Goal: Information Seeking & Learning: Learn about a topic

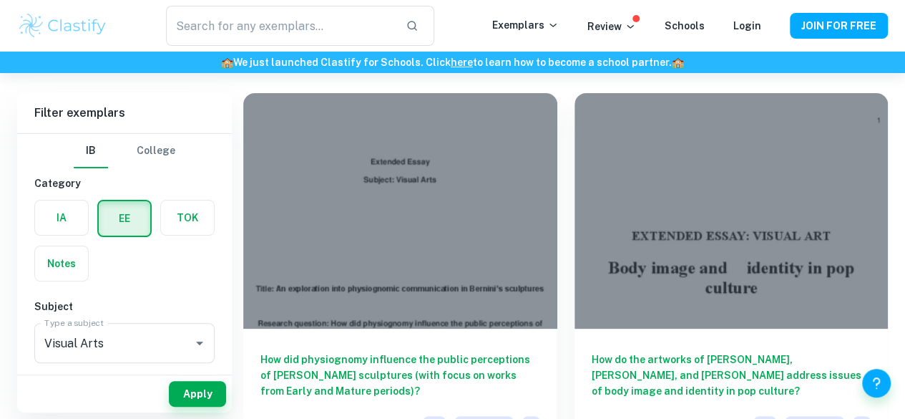
scroll to position [89, 0]
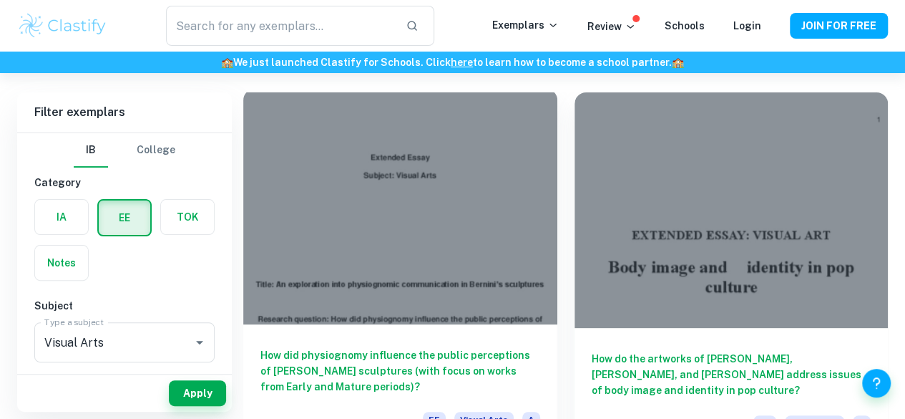
click at [369, 347] on h6 "How did physiognomy influence the public perceptions of Gian Lorenzo Bernini’s …" at bounding box center [400, 370] width 280 height 47
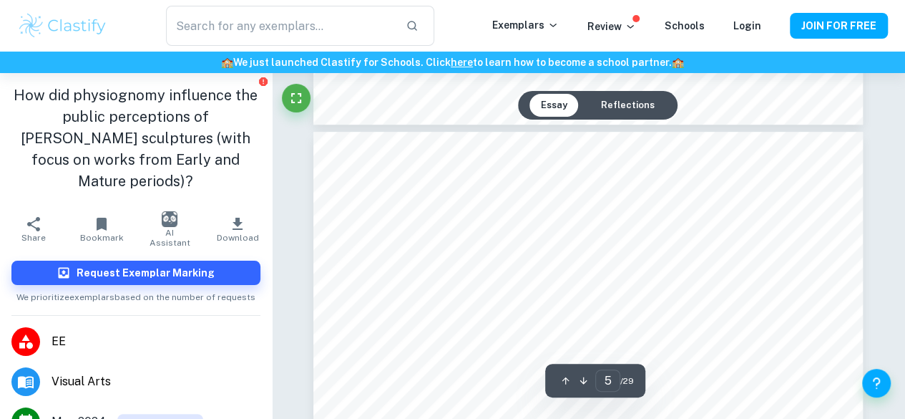
scroll to position [3006, 0]
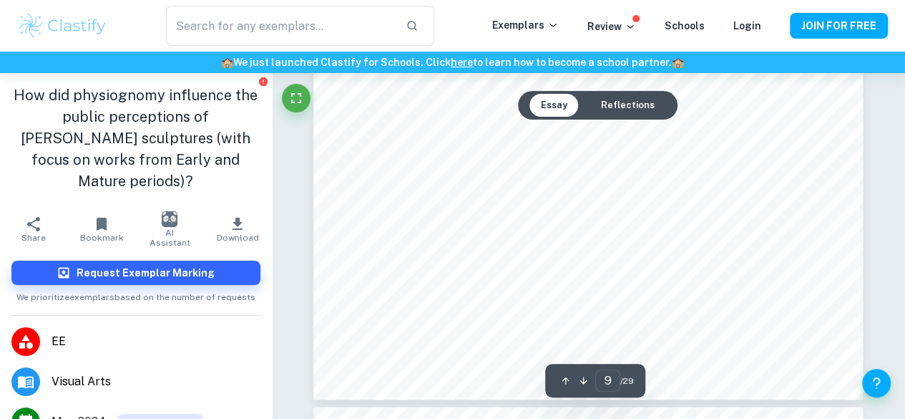
type input "10"
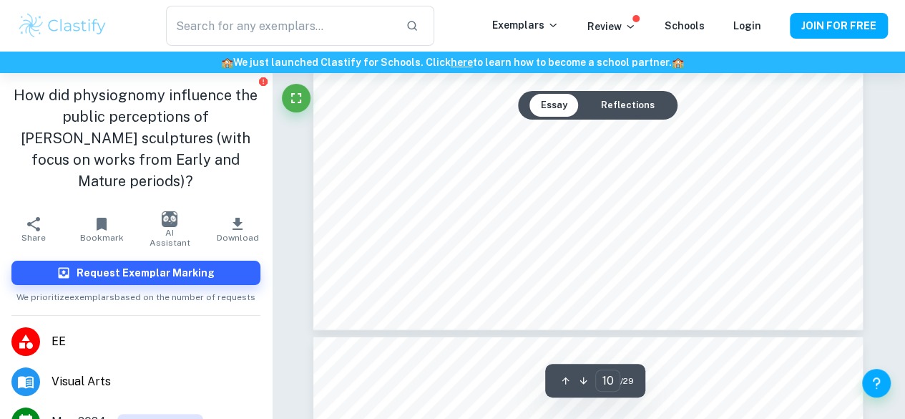
scroll to position [7202, 0]
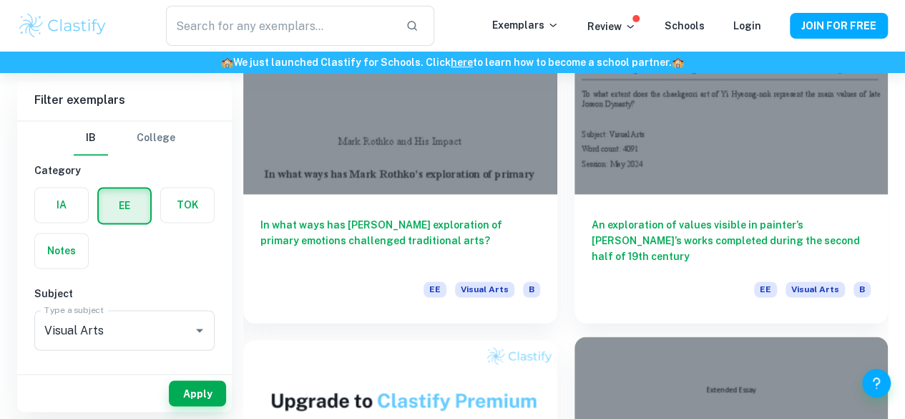
scroll to position [986, 0]
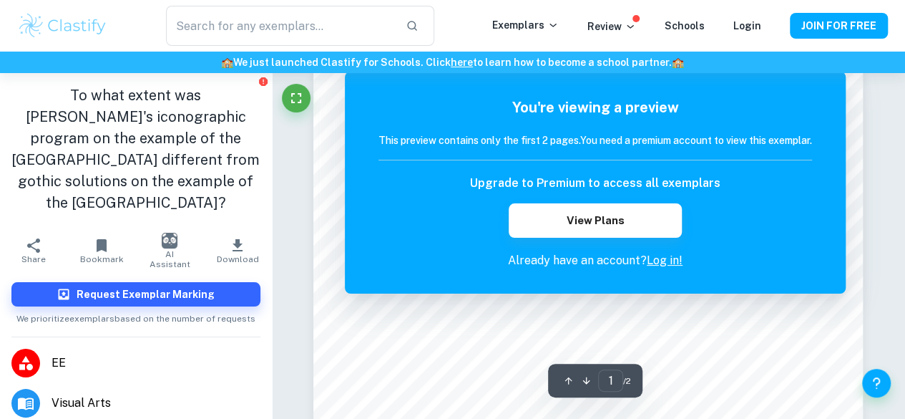
scroll to position [106, 0]
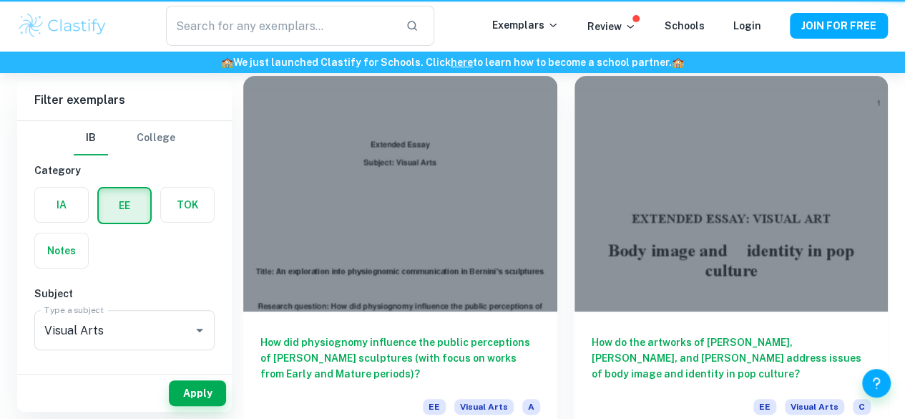
scroll to position [986, 0]
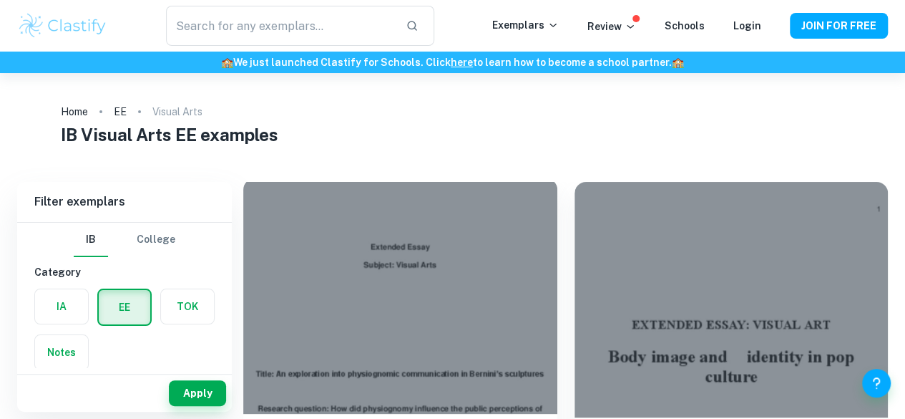
click at [311, 318] on div at bounding box center [400, 295] width 314 height 235
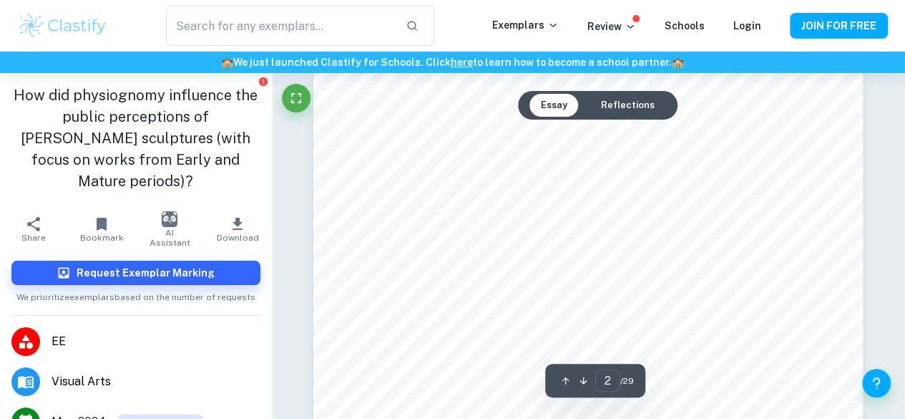
click at [629, 107] on button "Reflections" at bounding box center [628, 105] width 77 height 23
click at [555, 98] on button "Essay" at bounding box center [554, 105] width 49 height 23
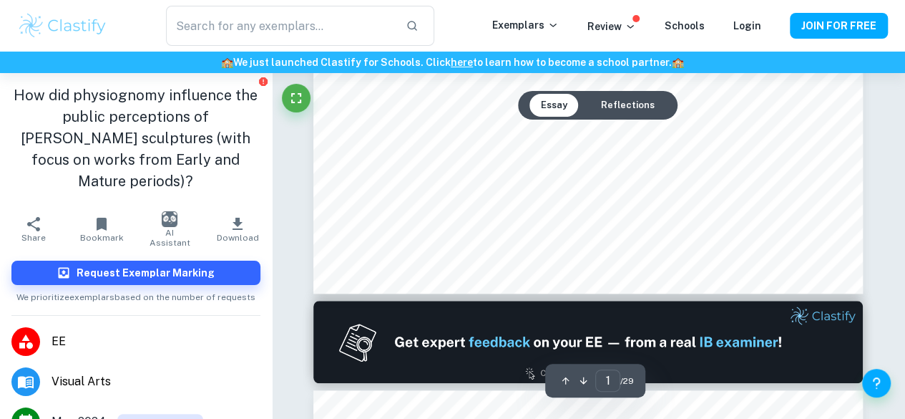
type input "2"
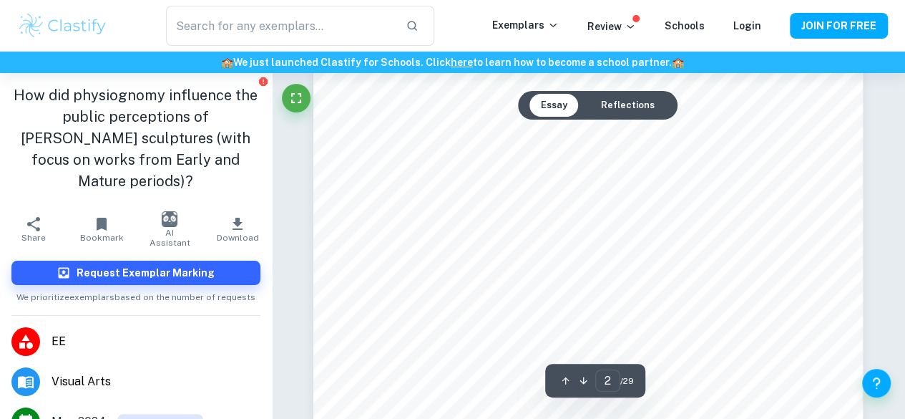
scroll to position [847, 0]
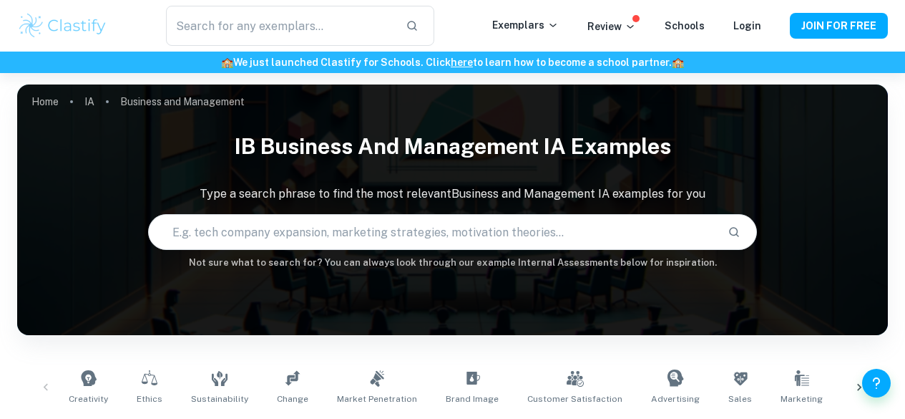
scroll to position [375, 0]
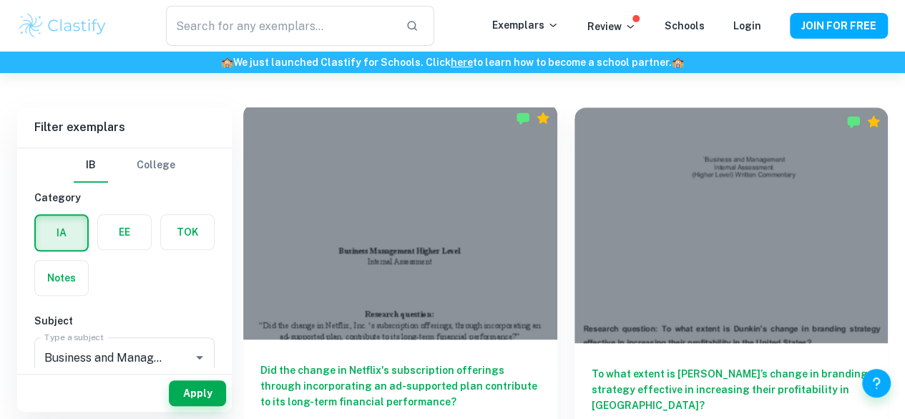
click at [315, 362] on h6 "Did the change in Netflix's subscription offerings through incorporating an ad-…" at bounding box center [400, 385] width 280 height 47
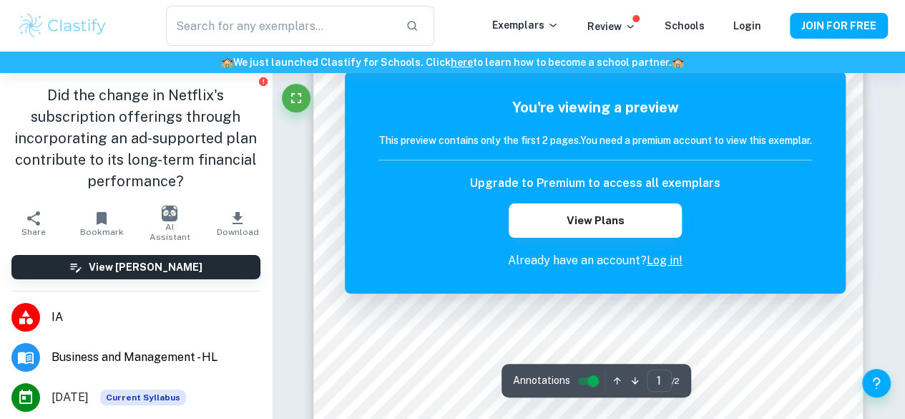
scroll to position [39, 0]
click at [657, 263] on link "Log in!" at bounding box center [665, 260] width 36 height 14
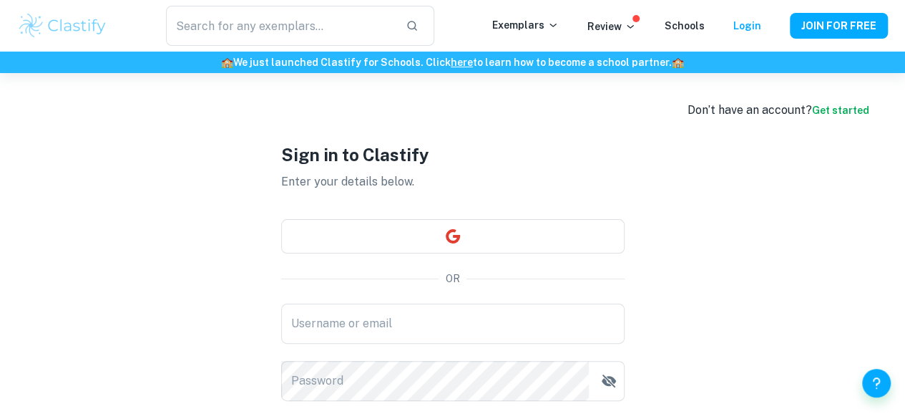
scroll to position [107, 0]
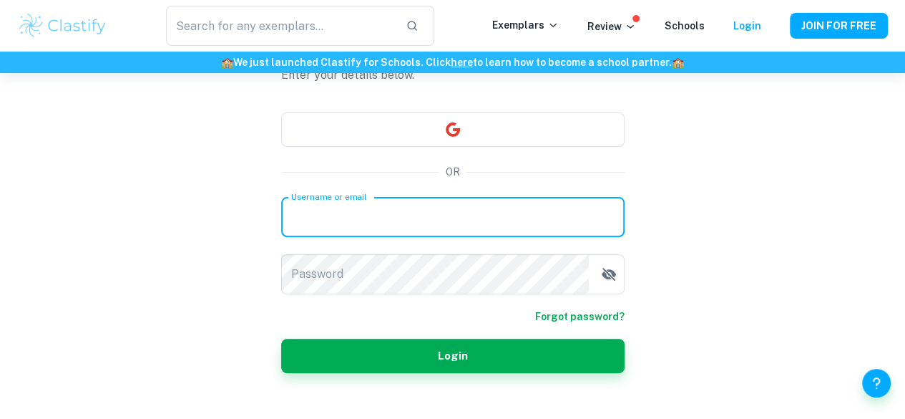
click at [442, 230] on input "Username or email" at bounding box center [452, 217] width 343 height 40
type input "[EMAIL_ADDRESS][DOMAIN_NAME]"
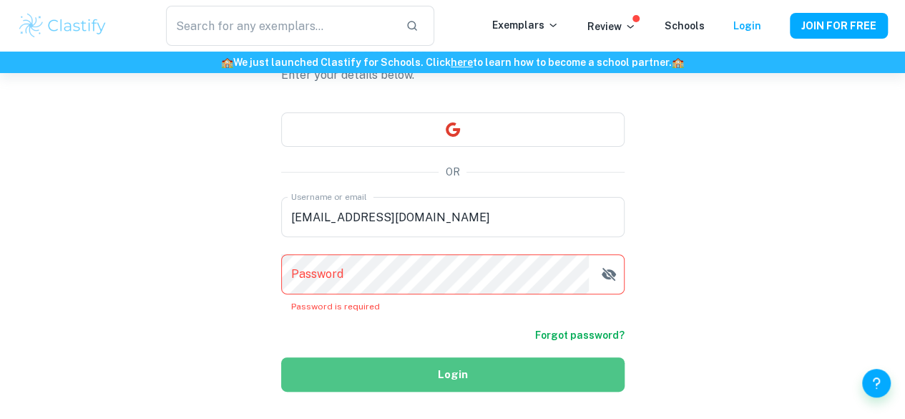
click at [447, 361] on button "Login" at bounding box center [452, 374] width 343 height 34
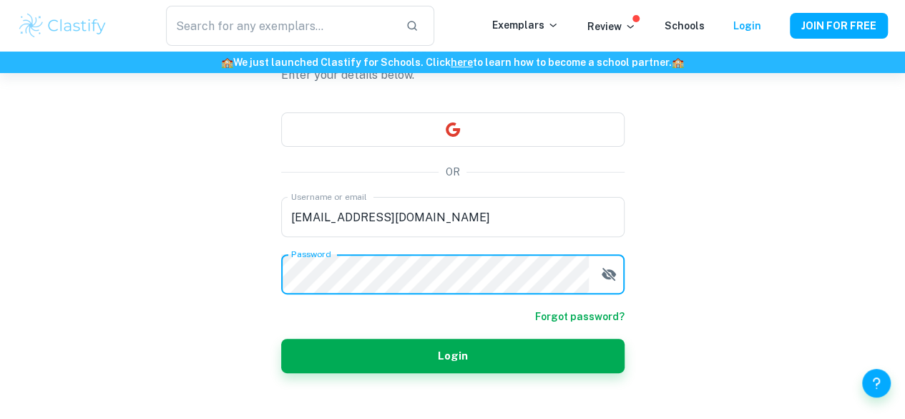
click at [281, 338] on button "Login" at bounding box center [452, 355] width 343 height 34
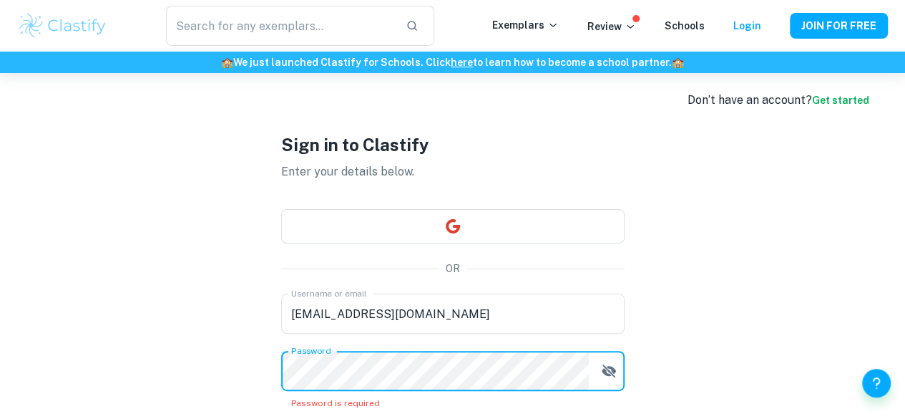
scroll to position [0, 0]
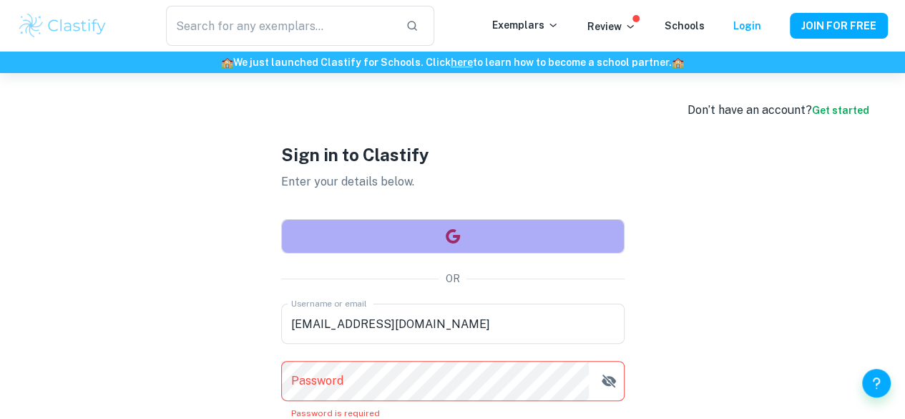
click at [421, 235] on button "button" at bounding box center [452, 236] width 343 height 34
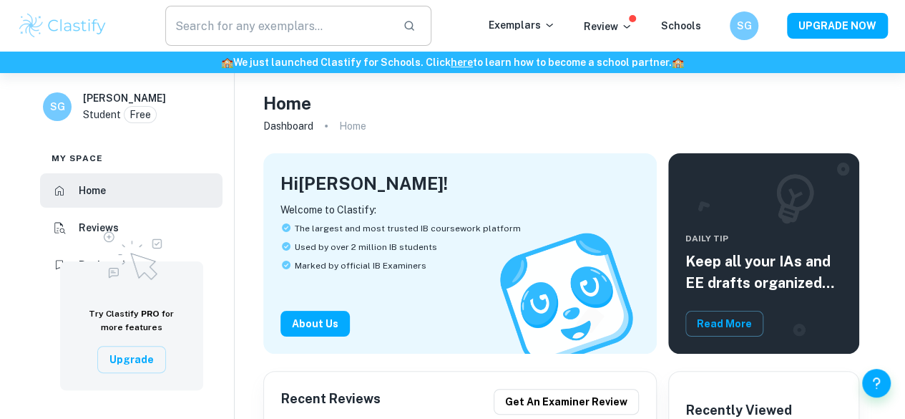
click at [248, 29] on input "text" at bounding box center [278, 26] width 226 height 40
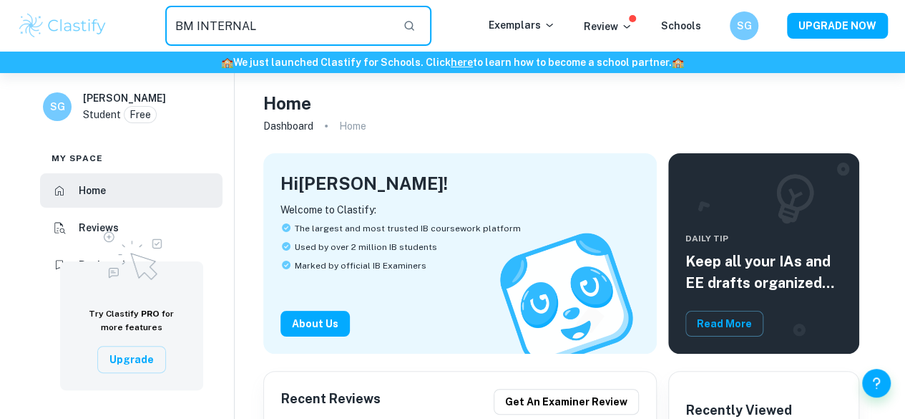
type input "BM INTERNAL"
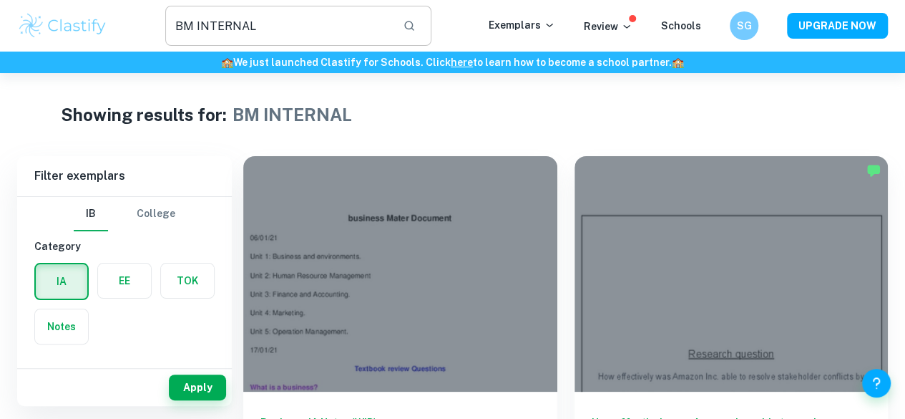
click at [334, 18] on input "BM INTERNAL" at bounding box center [278, 26] width 226 height 40
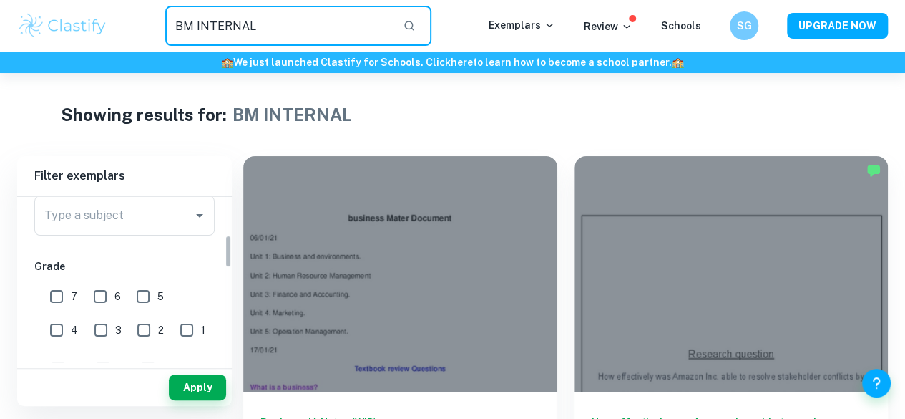
scroll to position [209, 0]
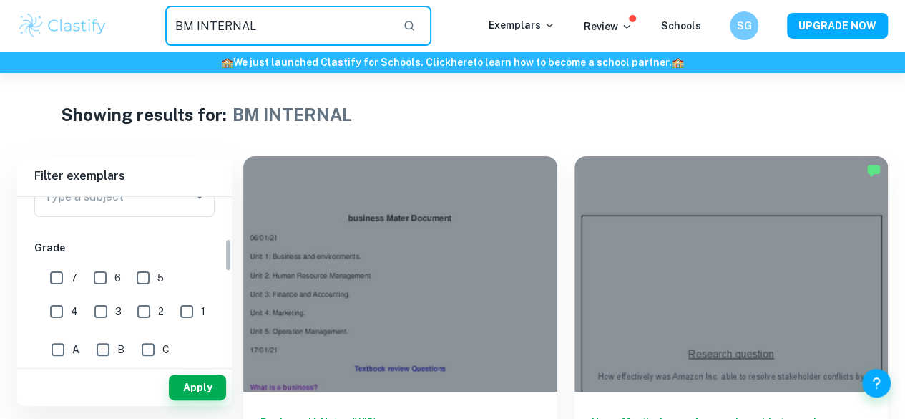
click at [62, 280] on input "7" at bounding box center [56, 277] width 29 height 29
checkbox input "true"
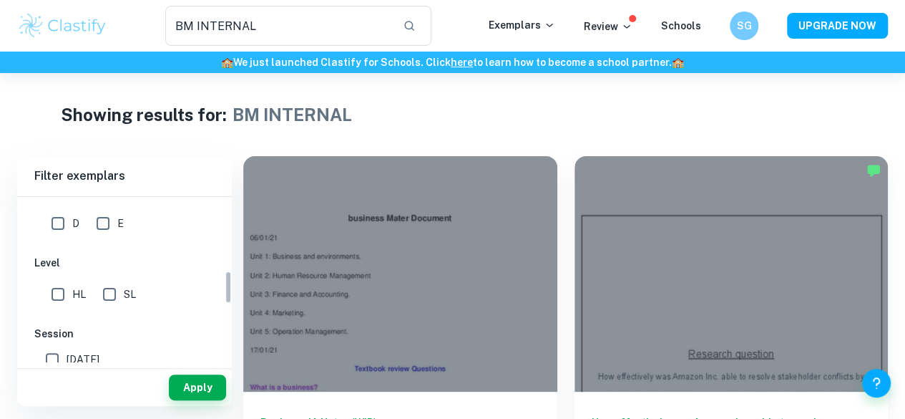
scroll to position [381, 0]
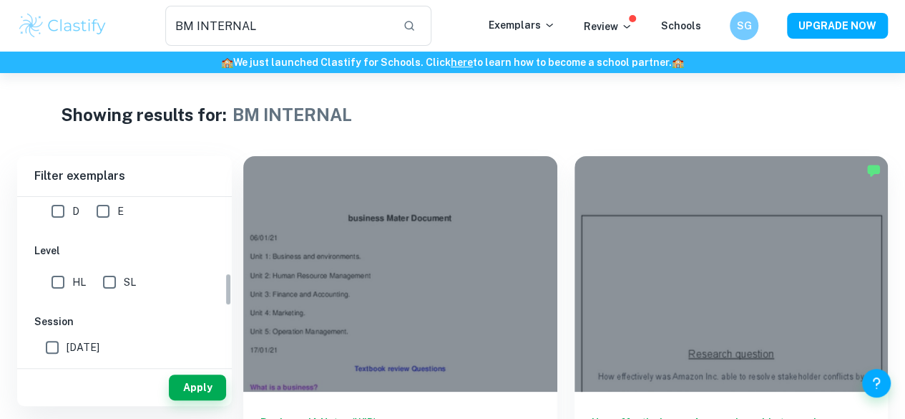
click at [127, 274] on span "SL" at bounding box center [130, 282] width 12 height 16
click at [124, 274] on input "SL" at bounding box center [109, 282] width 29 height 29
checkbox input "true"
click at [61, 347] on input "[DATE]" at bounding box center [52, 347] width 29 height 29
click at [200, 382] on button "Apply" at bounding box center [197, 387] width 57 height 26
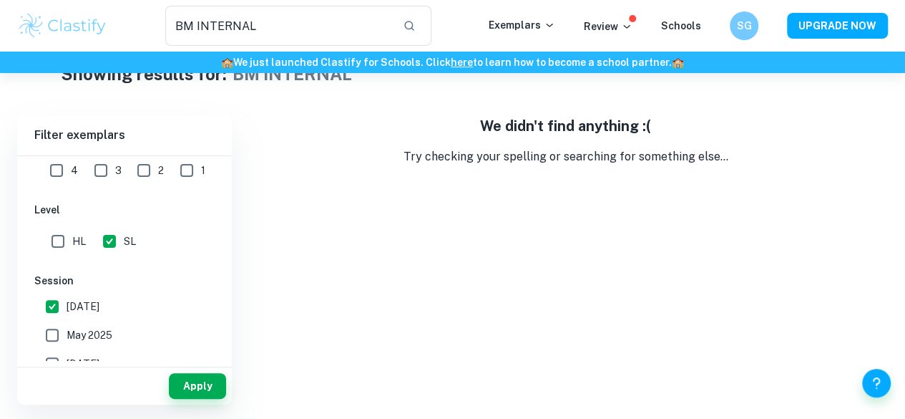
scroll to position [39, 0]
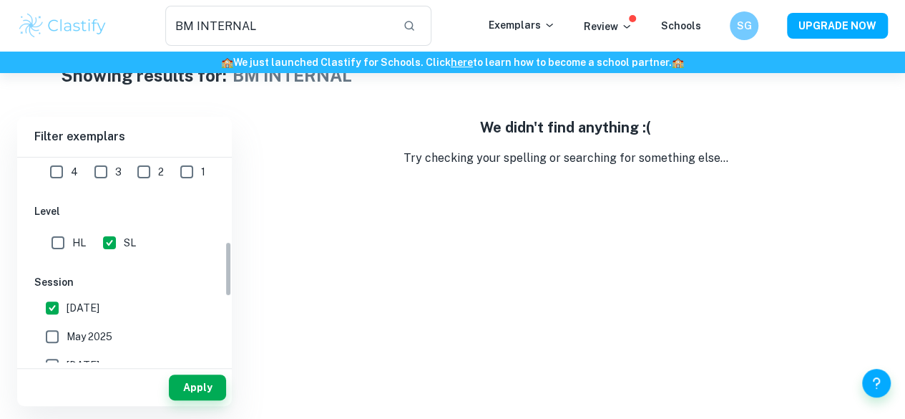
click at [53, 312] on input "[DATE]" at bounding box center [52, 307] width 29 height 29
checkbox input "false"
click at [206, 386] on button "Apply" at bounding box center [197, 387] width 57 height 26
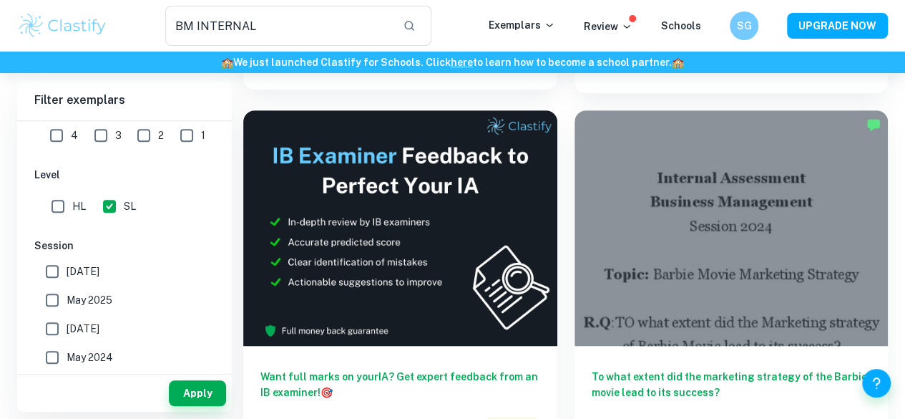
scroll to position [431, 0]
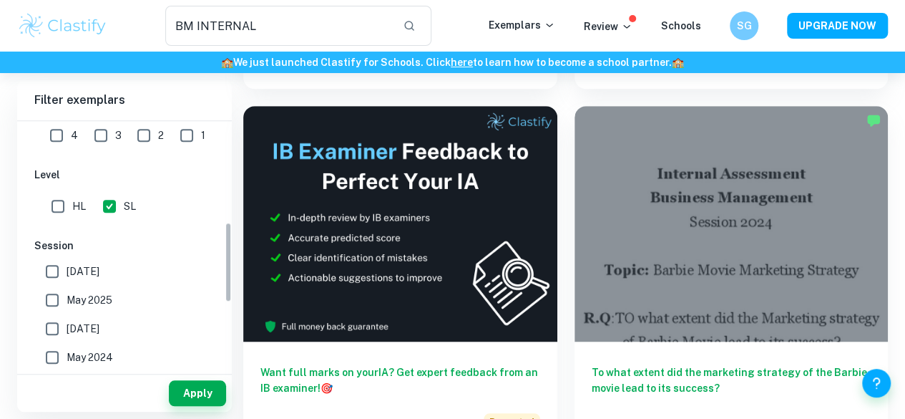
click at [83, 297] on span "May 2025" at bounding box center [90, 300] width 46 height 16
click at [67, 297] on input "May 2025" at bounding box center [52, 300] width 29 height 29
checkbox input "true"
click at [203, 406] on button "Apply" at bounding box center [197, 393] width 57 height 26
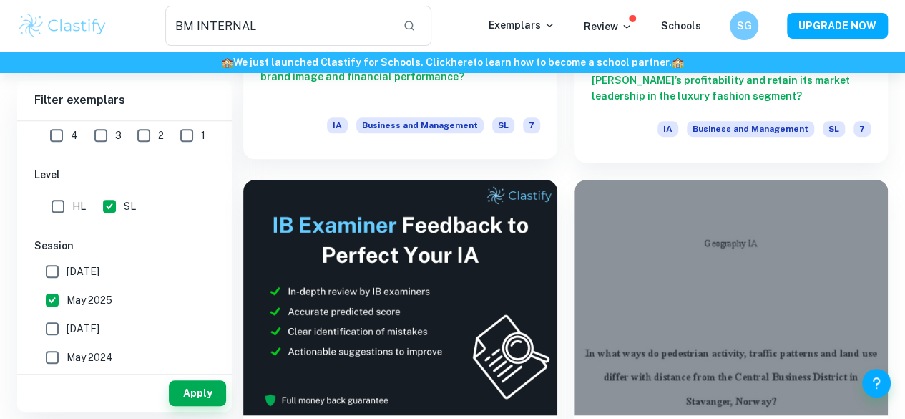
scroll to position [357, 0]
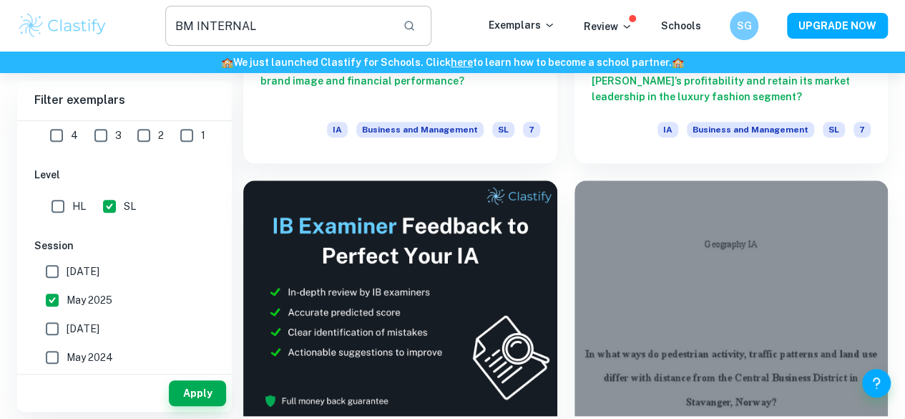
click at [301, 35] on input "BM INTERNAL" at bounding box center [278, 26] width 226 height 40
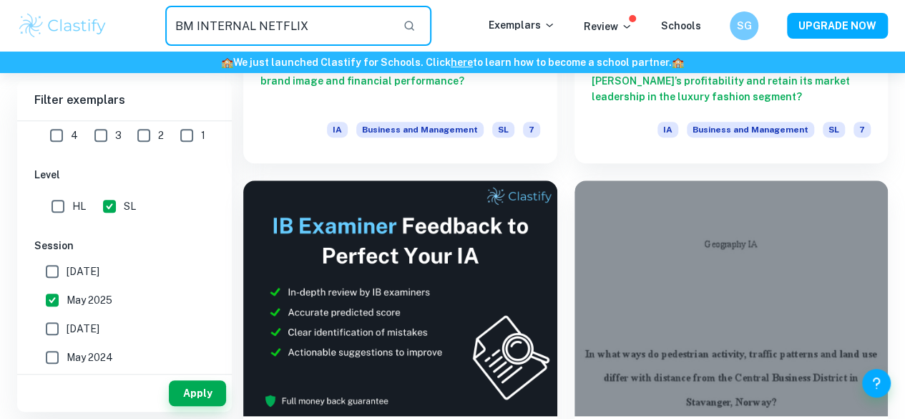
type input "BM INTERNAL NETFLIX"
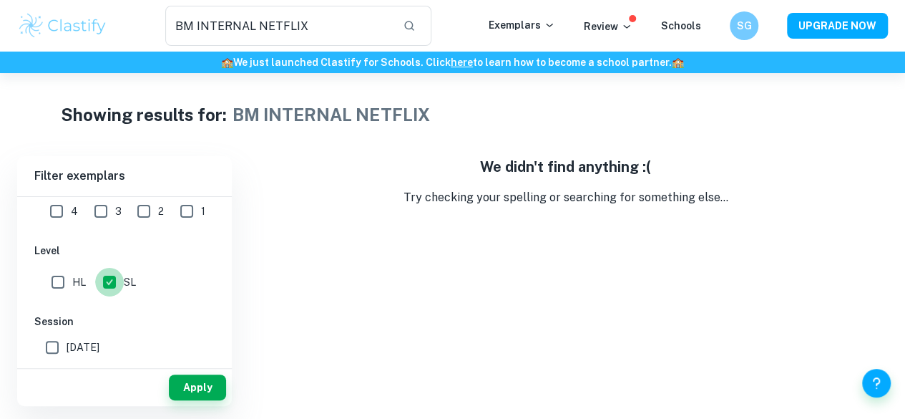
click at [110, 283] on input "SL" at bounding box center [109, 282] width 29 height 29
checkbox input "false"
click at [190, 383] on button "Apply" at bounding box center [197, 387] width 57 height 26
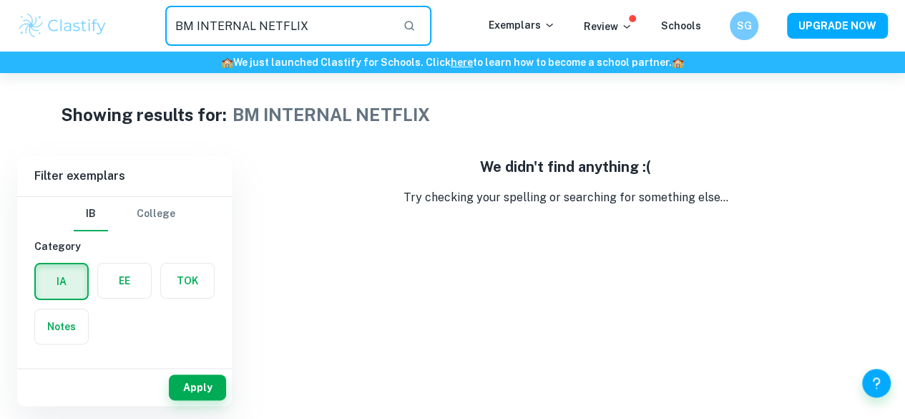
drag, startPoint x: 314, startPoint y: 29, endPoint x: 264, endPoint y: 26, distance: 50.1
click at [264, 26] on input "BM INTERNAL NETFLIX" at bounding box center [278, 26] width 226 height 40
type input "BM INTERNAL"
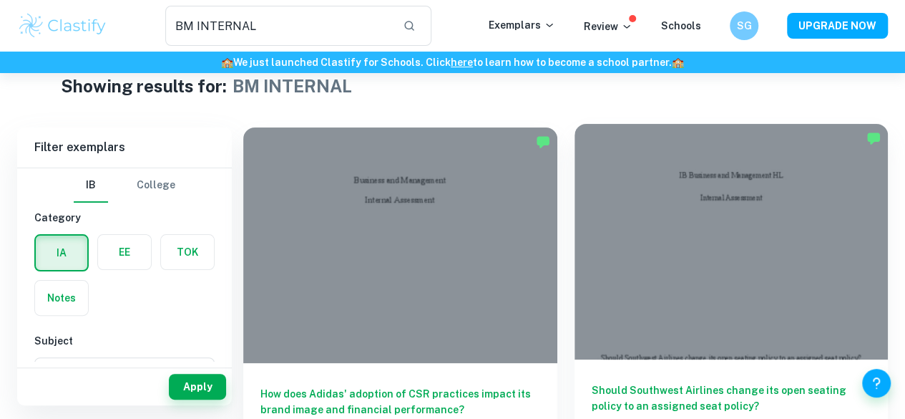
scroll to position [28, 0]
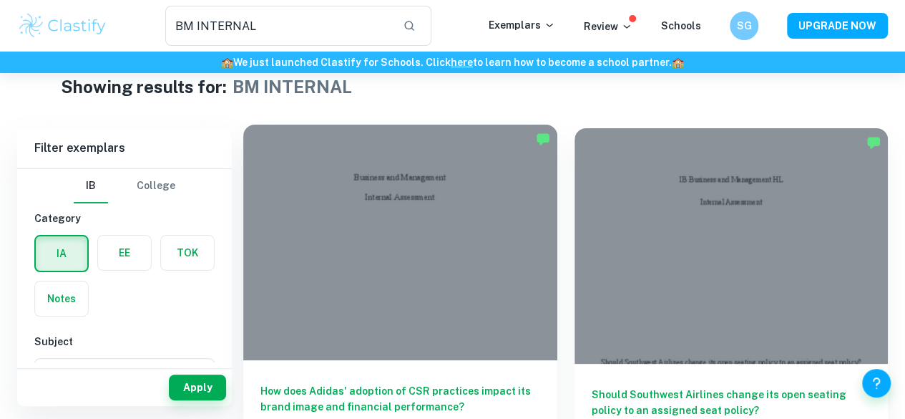
click at [375, 383] on h6 "How does Adidas' adoption of CSR practices impact its brand image and financial…" at bounding box center [400, 406] width 280 height 47
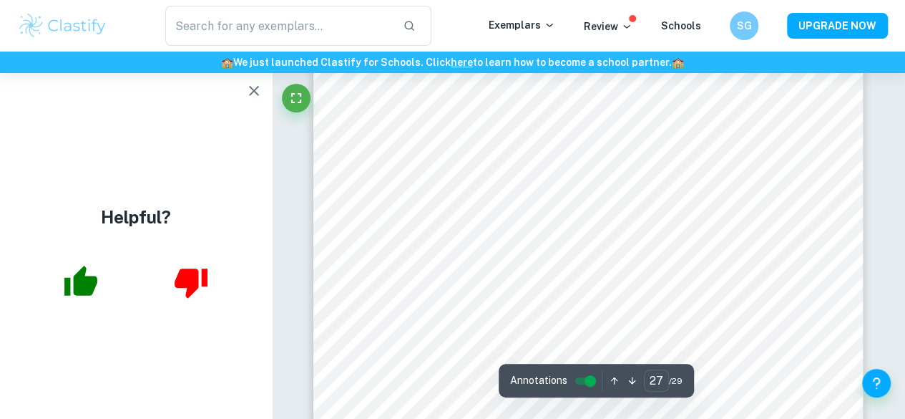
scroll to position [21279, 0]
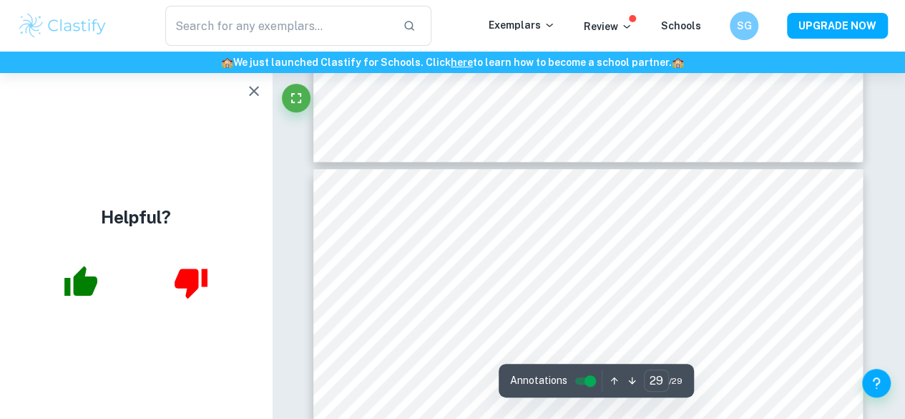
type input "28"
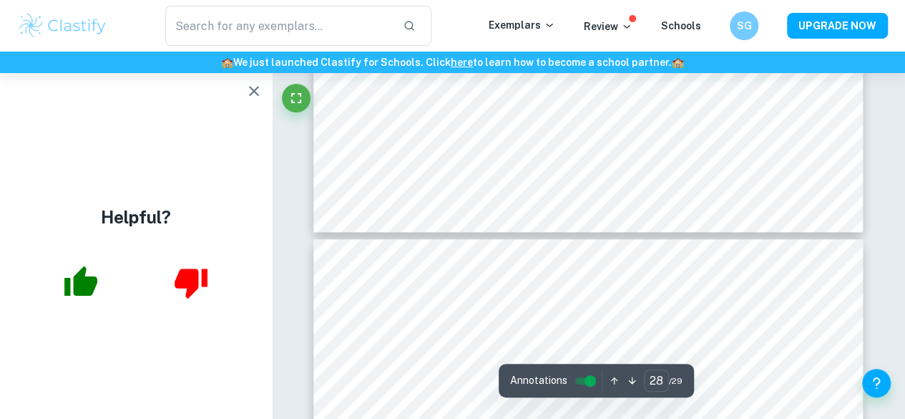
scroll to position [22284, 0]
